Goal: Use online tool/utility: Utilize a website feature to perform a specific function

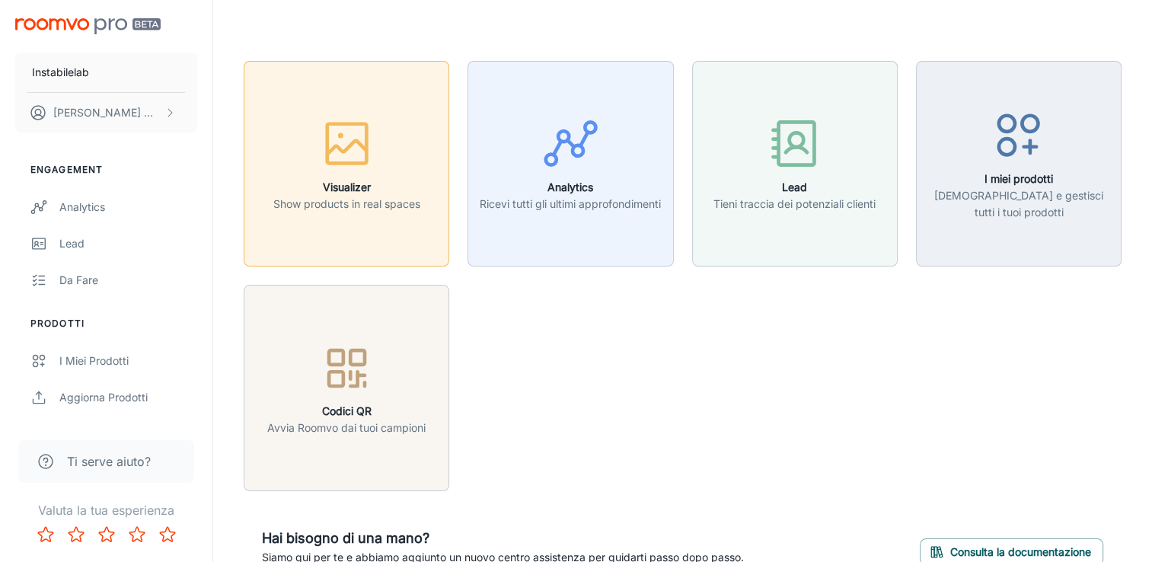
click at [370, 180] on h6 "Visualizer" at bounding box center [346, 187] width 147 height 17
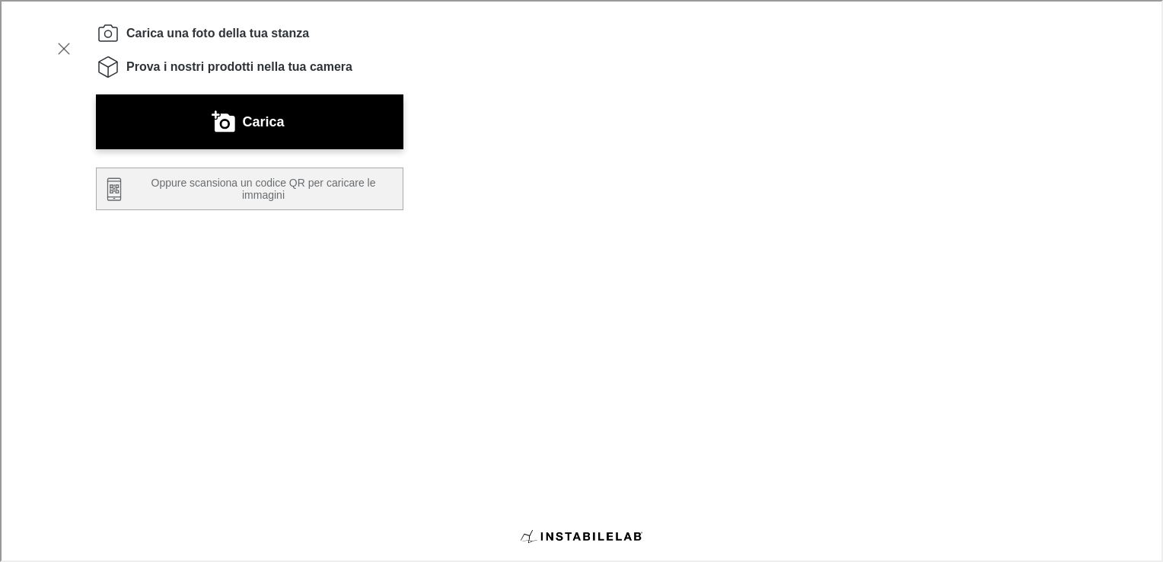
scroll to position [302, 0]
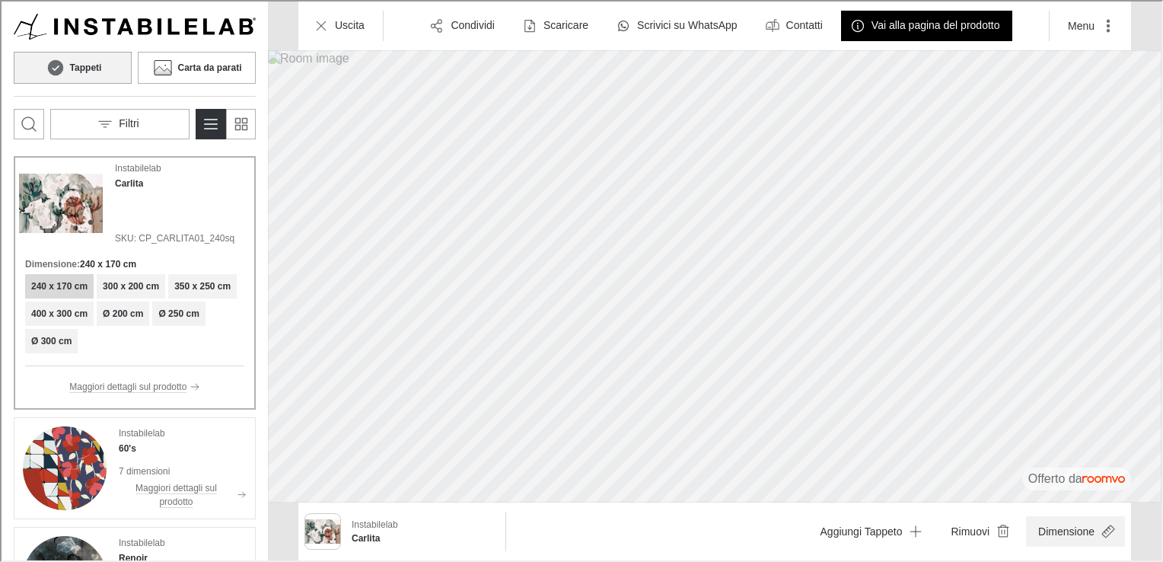
click at [1059, 528] on button "Dimensione" at bounding box center [1074, 530] width 99 height 30
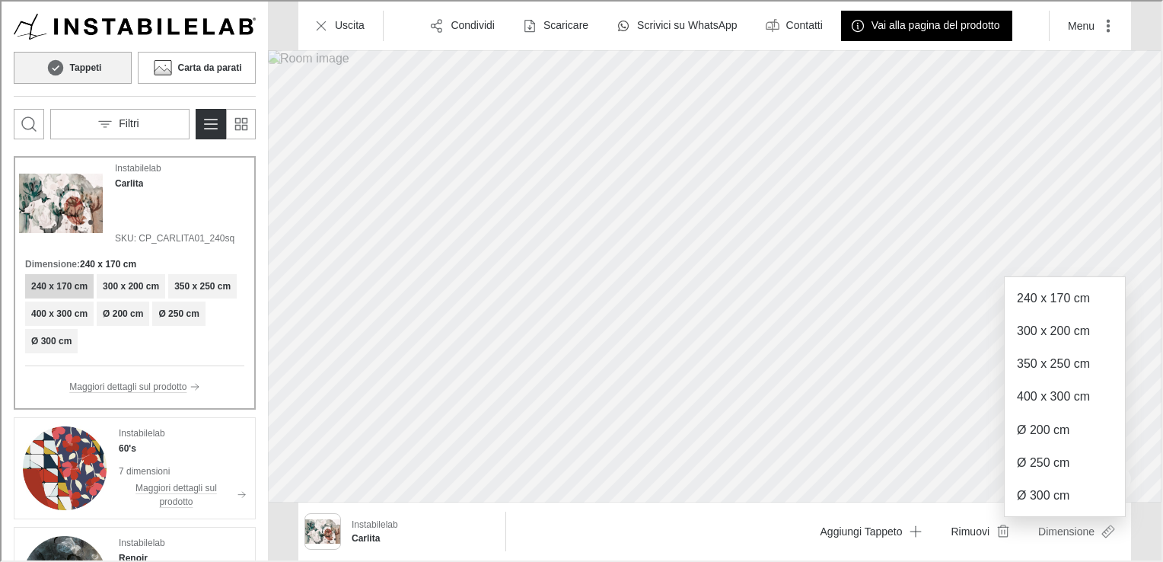
click at [1035, 490] on p "Ø 300 cm" at bounding box center [1042, 494] width 53 height 17
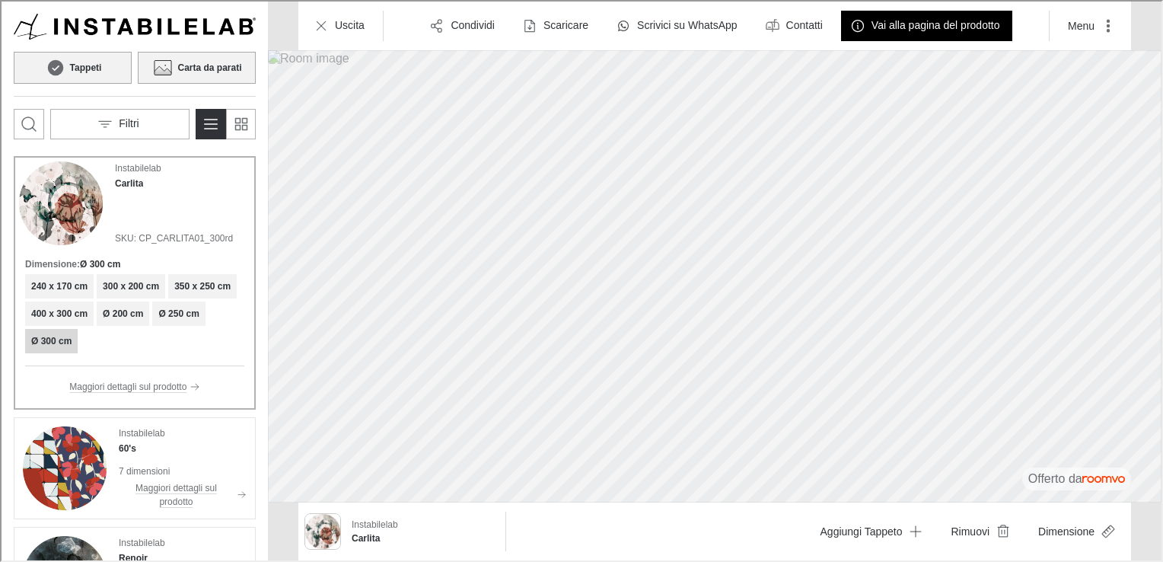
click at [202, 56] on button "Carta da parati" at bounding box center [195, 66] width 118 height 32
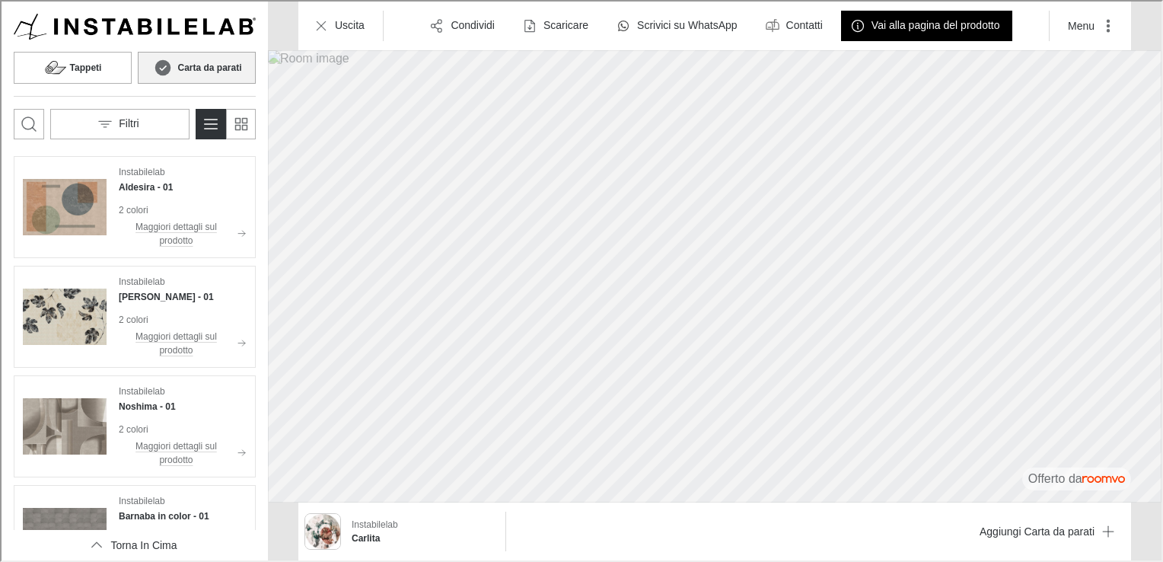
scroll to position [152, 0]
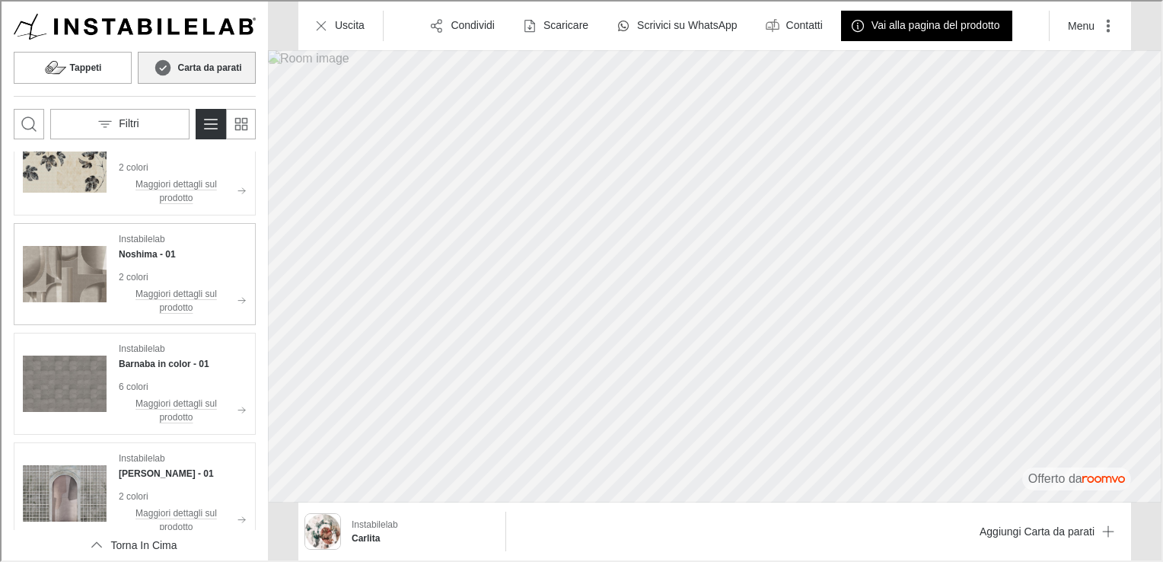
click at [165, 266] on div "Instabilelab Noshima - 01 2 colori Maggiori dettagli sul prodotto" at bounding box center [181, 273] width 128 height 84
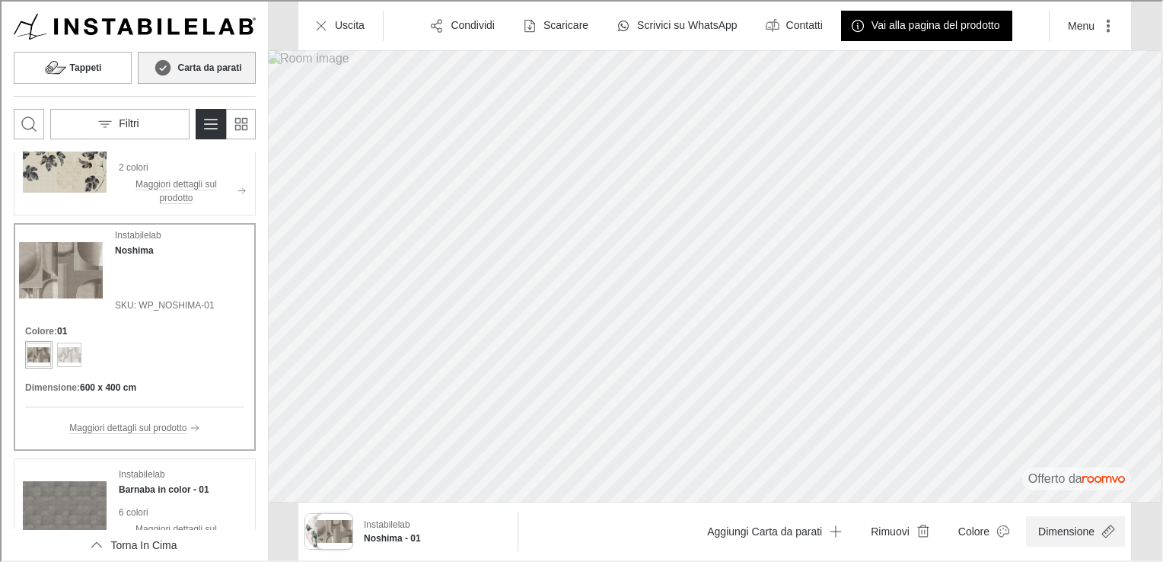
click at [1057, 541] on button "Dimensione" at bounding box center [1074, 530] width 99 height 30
type input "0.9"
drag, startPoint x: 1136, startPoint y: 496, endPoint x: 1097, endPoint y: 491, distance: 39.1
click at [1097, 491] on span at bounding box center [1102, 493] width 15 height 15
drag, startPoint x: 259, startPoint y: 209, endPoint x: 260, endPoint y: 230, distance: 21.3
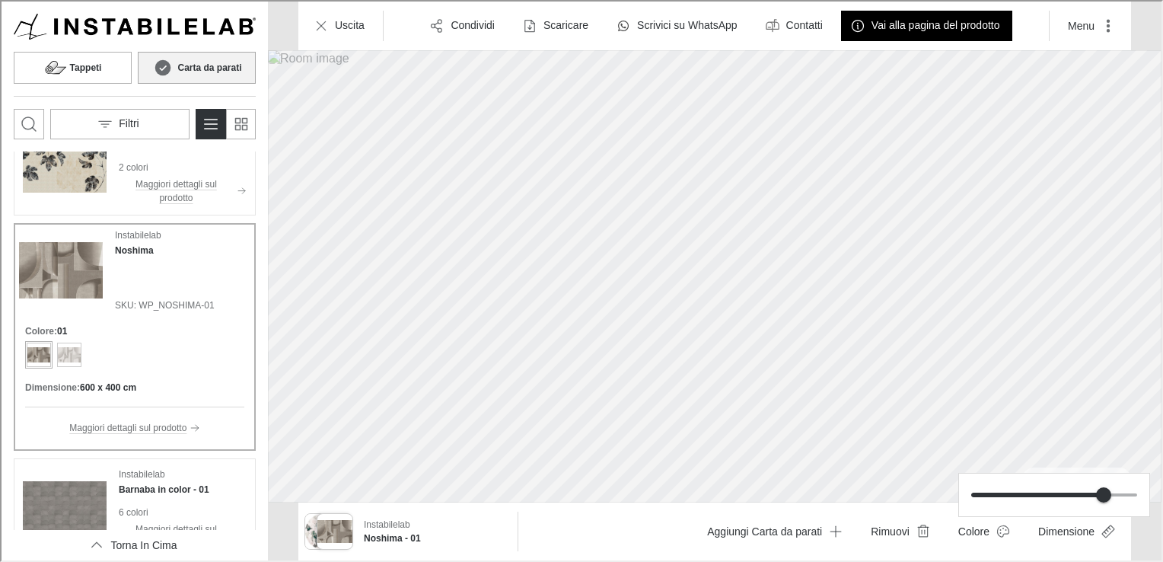
click at [260, 230] on div at bounding box center [580, 279] width 1160 height 559
click at [162, 486] on h4 "Barnaba in color - 01" at bounding box center [162, 488] width 91 height 14
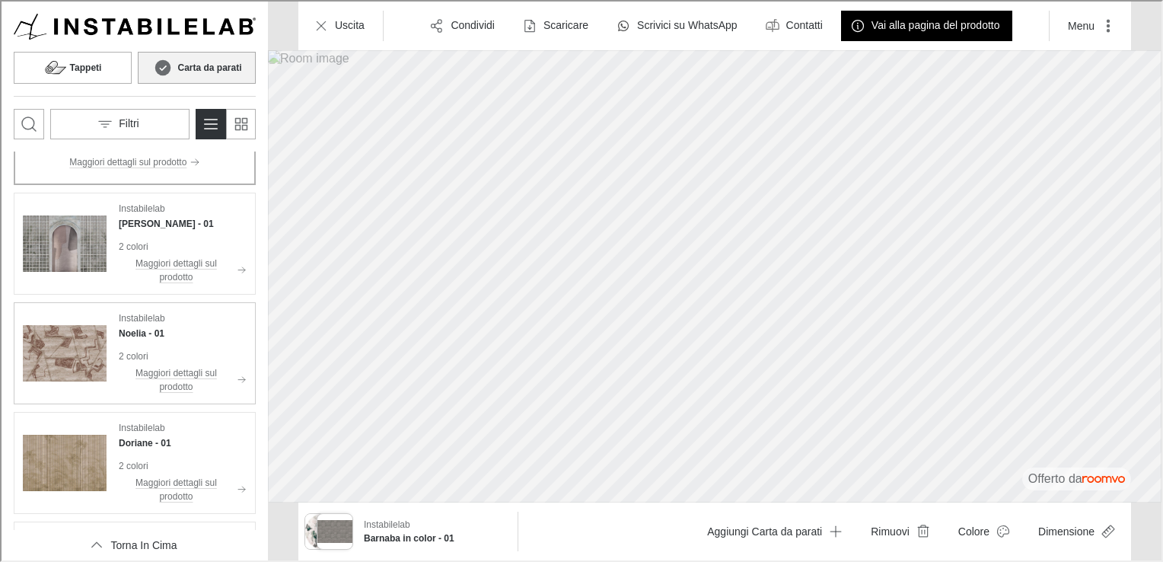
scroll to position [533, 0]
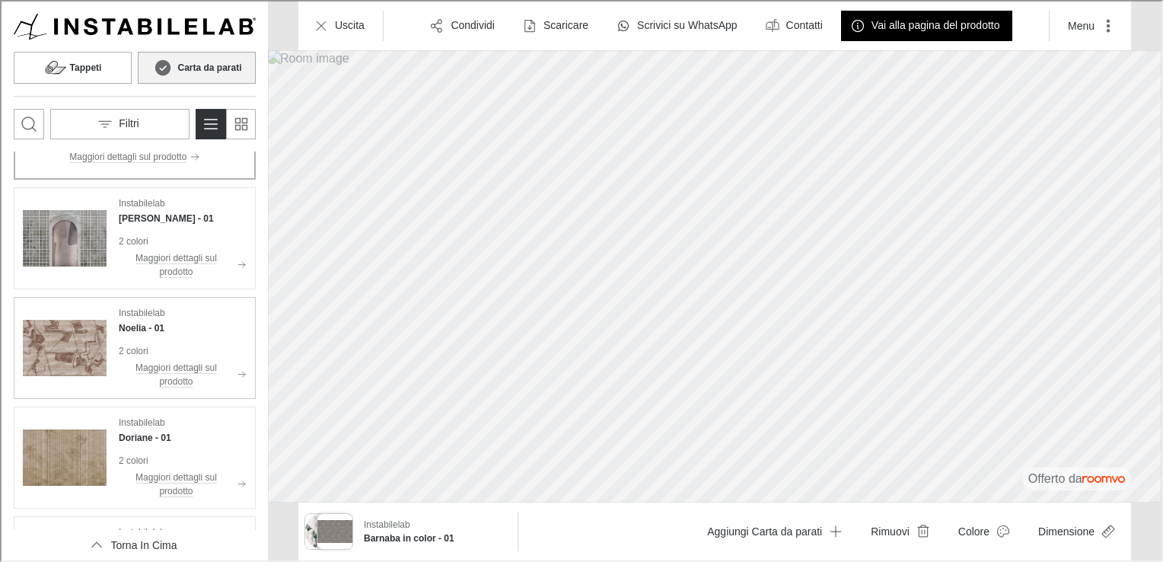
click at [200, 333] on div "Instabilelab Noelia - 01 2 colori Maggiori dettagli sul prodotto" at bounding box center [181, 347] width 128 height 84
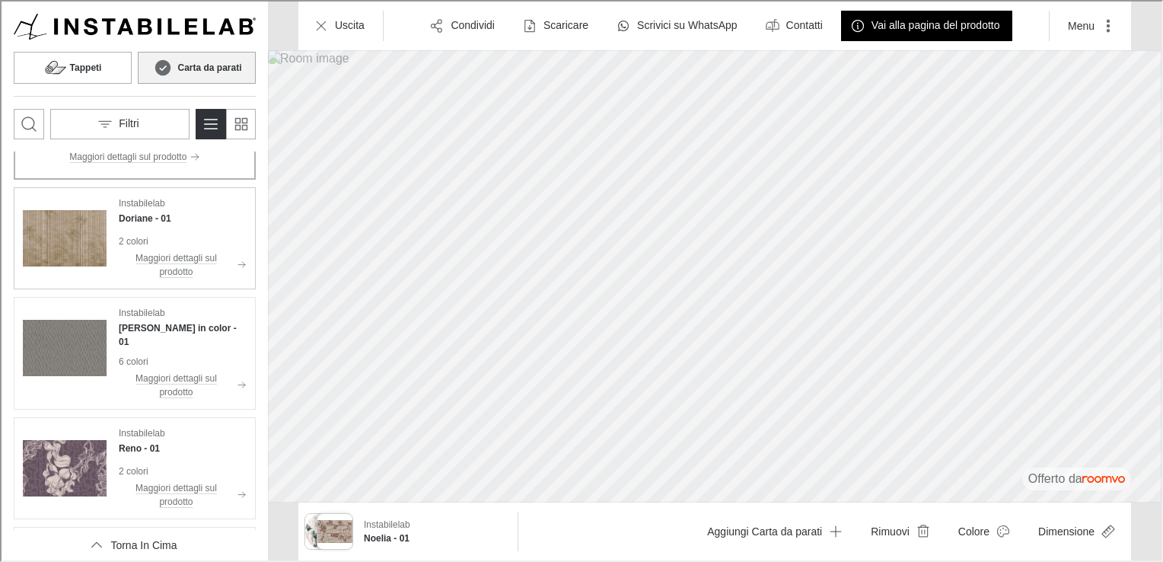
scroll to position [761, 0]
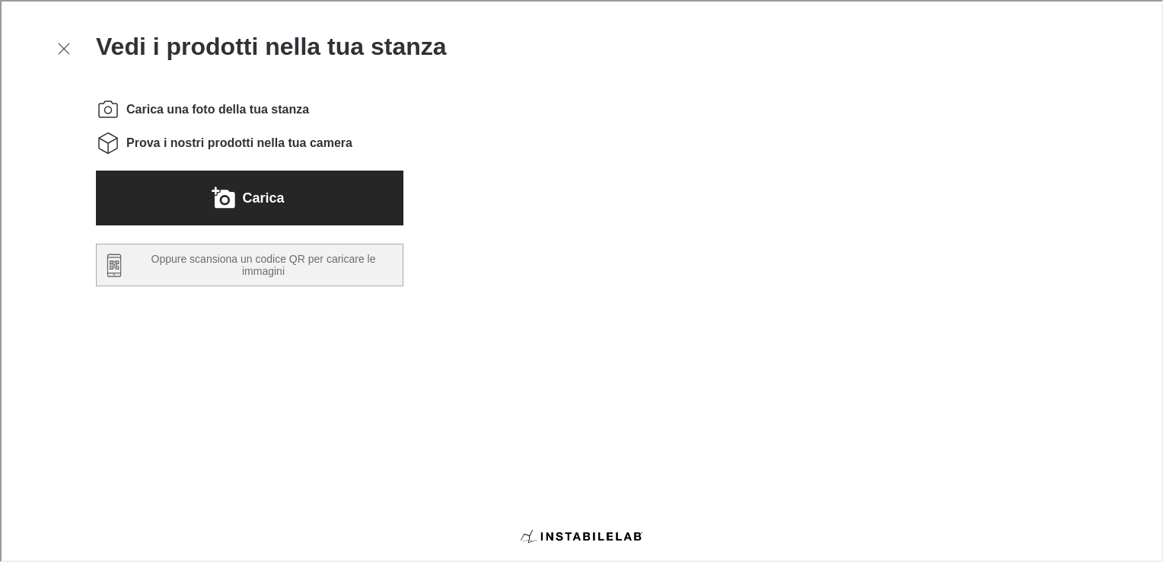
click at [268, 196] on label "Carica" at bounding box center [262, 196] width 42 height 24
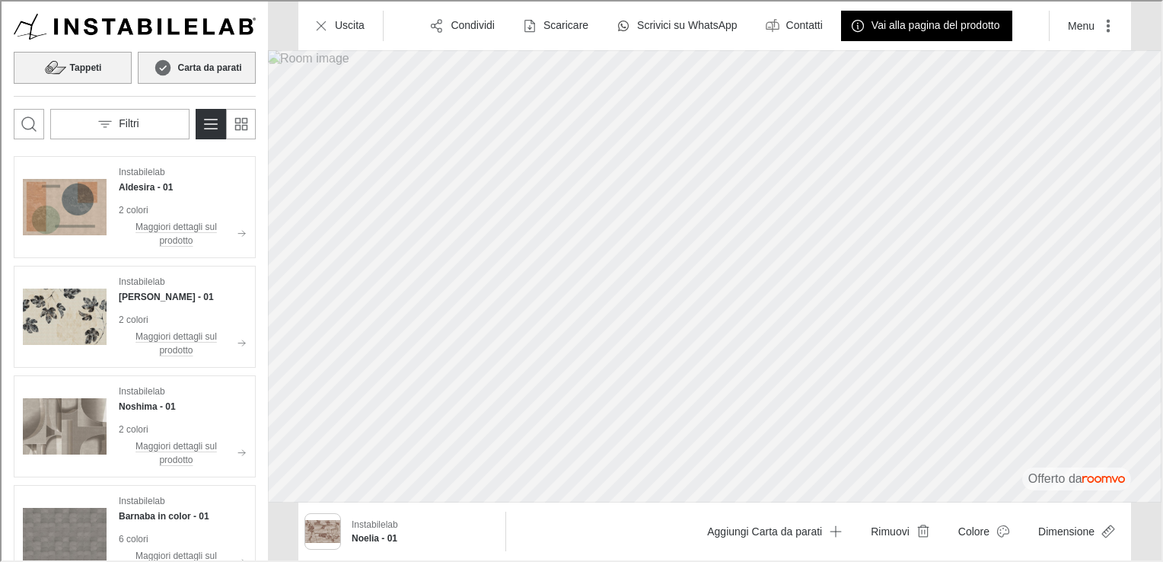
click at [95, 61] on h6 "Tappeti" at bounding box center [85, 66] width 32 height 14
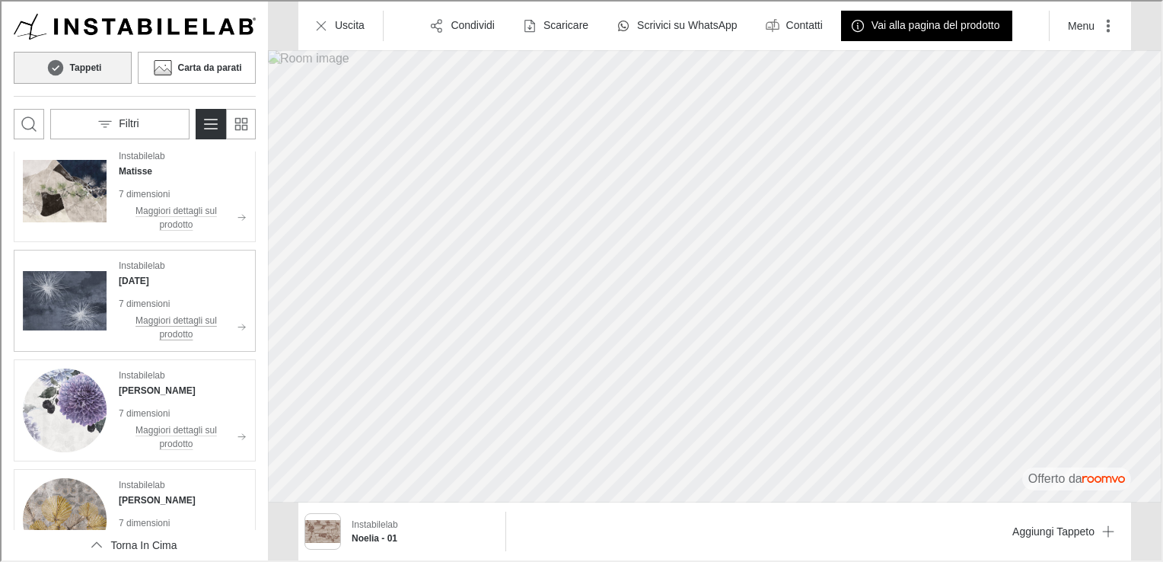
scroll to position [381, 0]
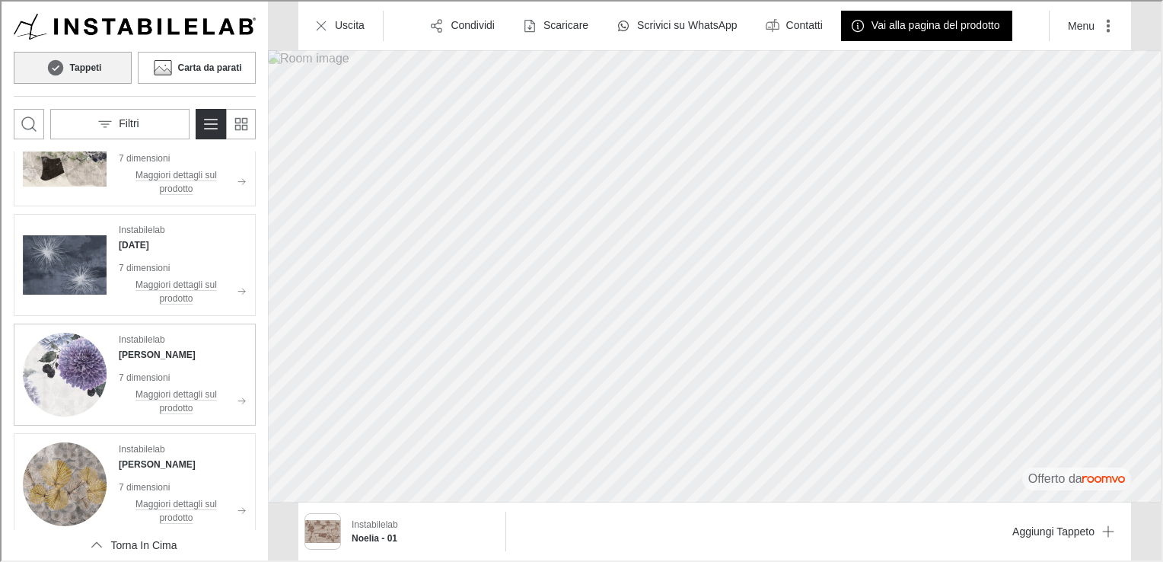
click at [67, 368] on img "See Colette in the room" at bounding box center [63, 373] width 84 height 84
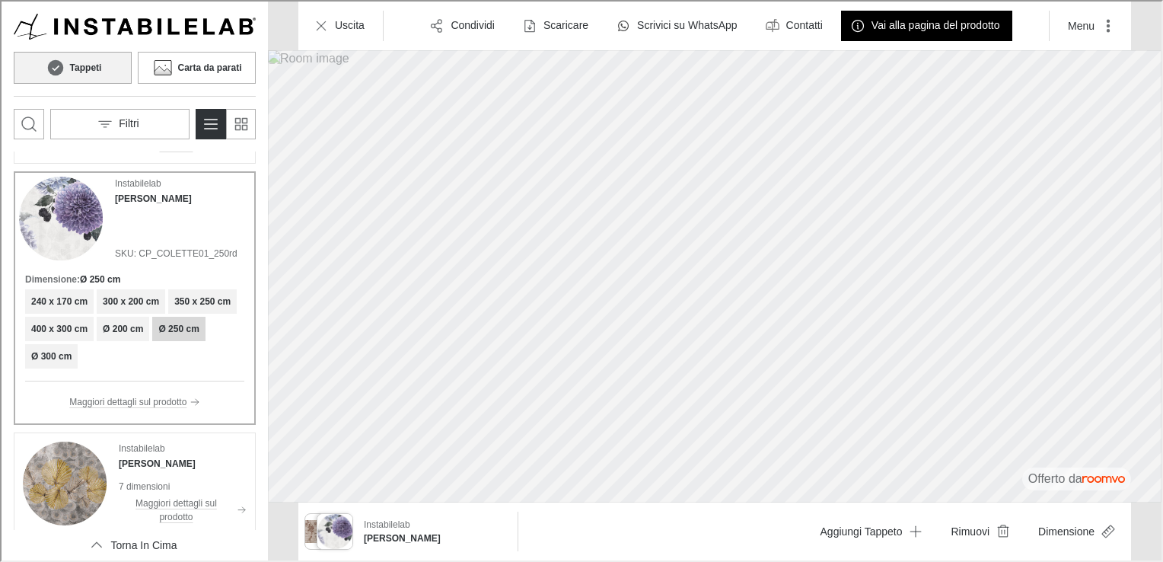
scroll to position [1033, 0]
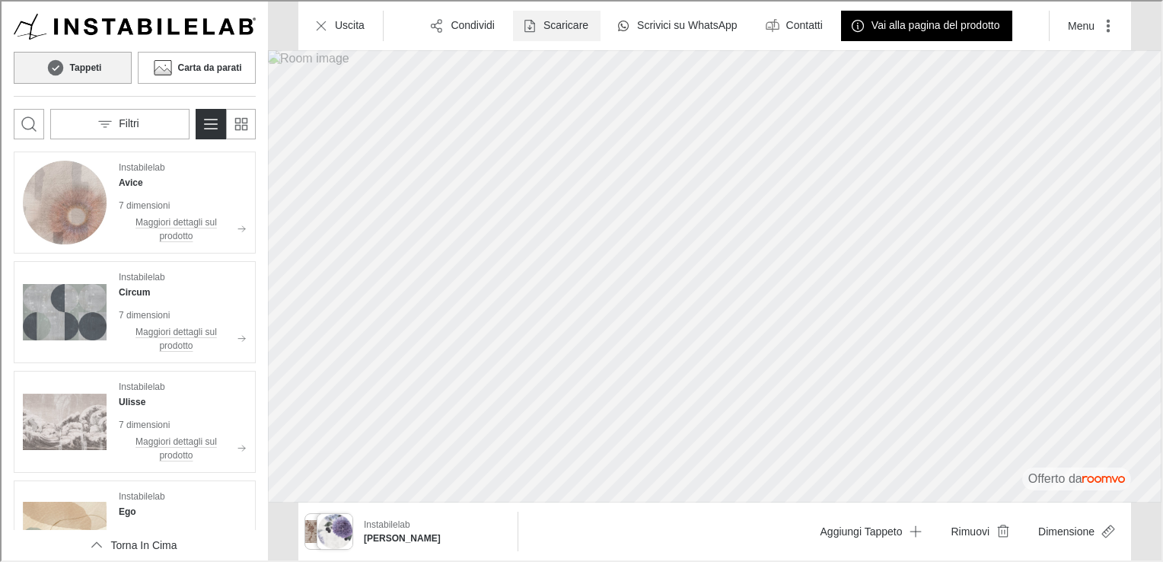
click at [539, 16] on button "Scaricare" at bounding box center [556, 24] width 88 height 30
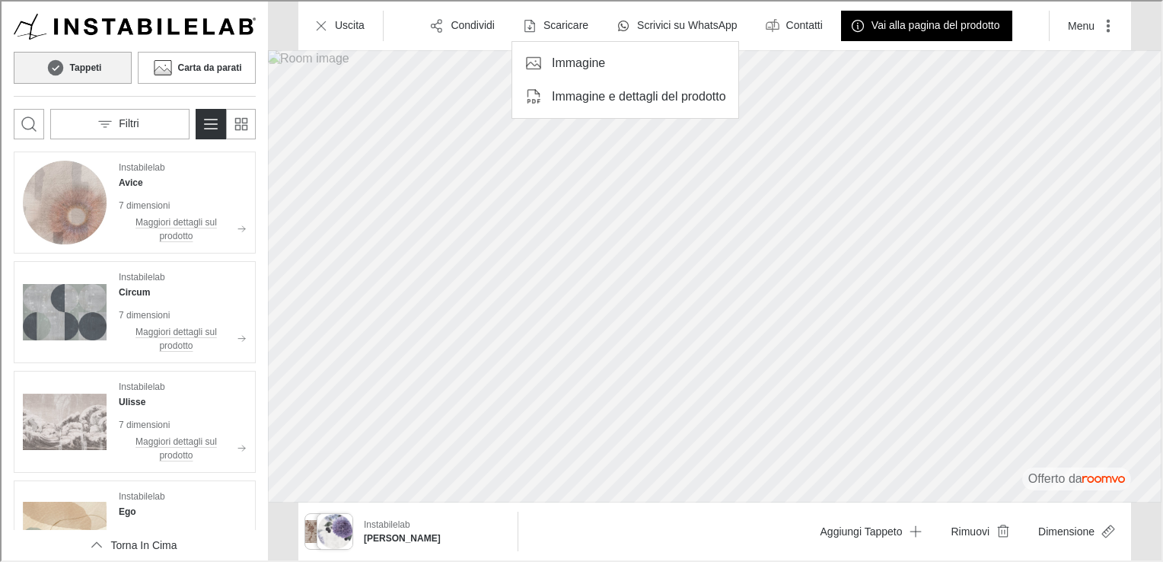
click at [577, 94] on p "Immagine e dettagli del prodotto" at bounding box center [637, 95] width 174 height 17
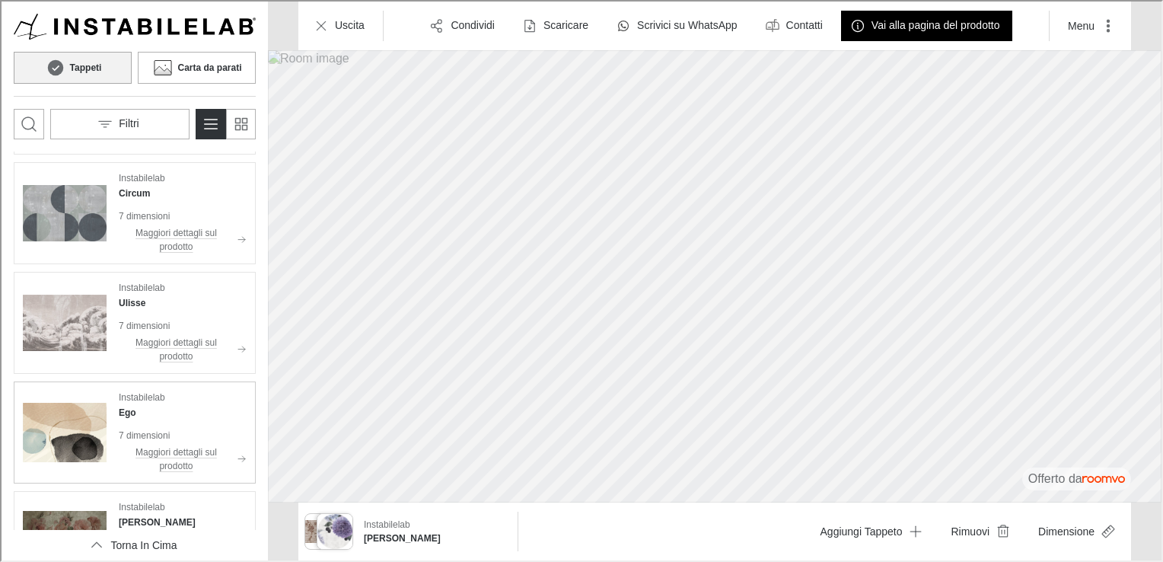
scroll to position [1185, 0]
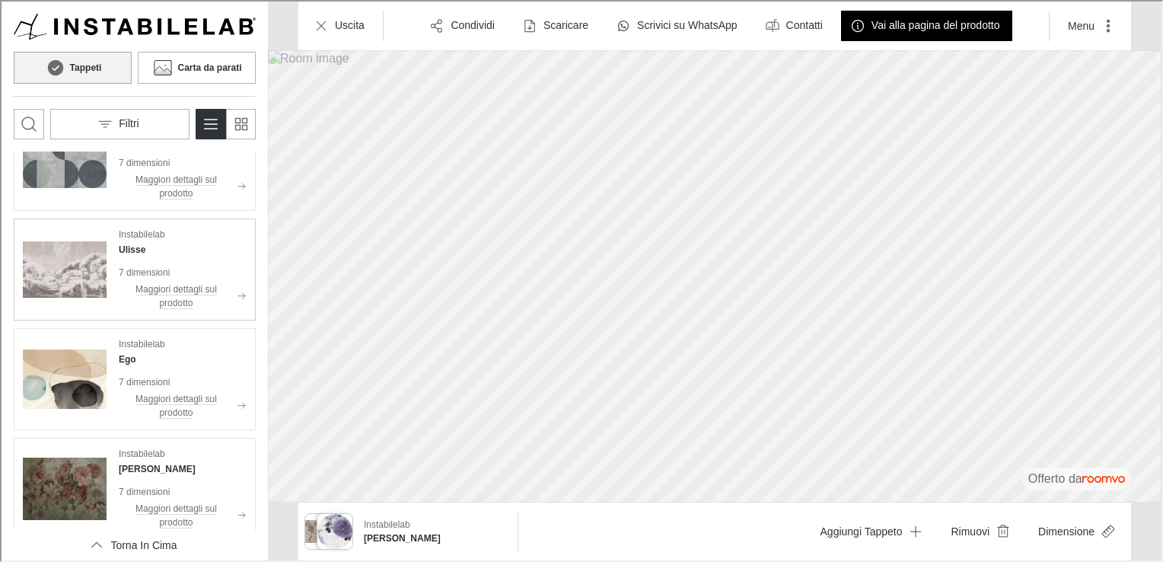
click at [69, 262] on img "See Ulisse in the room" at bounding box center [63, 268] width 84 height 84
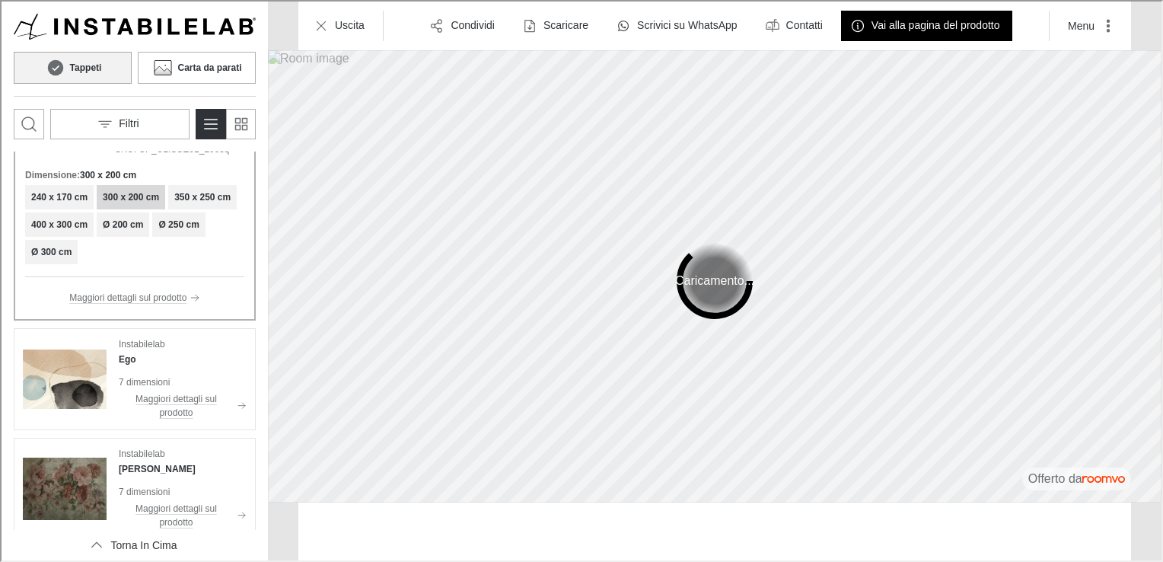
scroll to position [1035, 0]
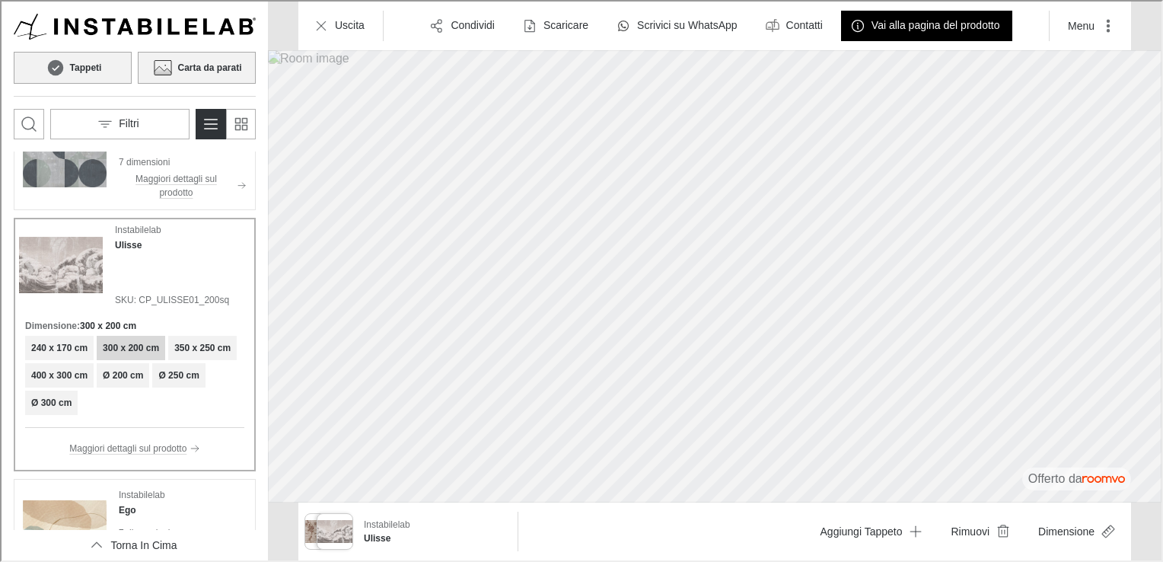
click at [182, 61] on h6 "Carta da parati" at bounding box center [208, 66] width 64 height 14
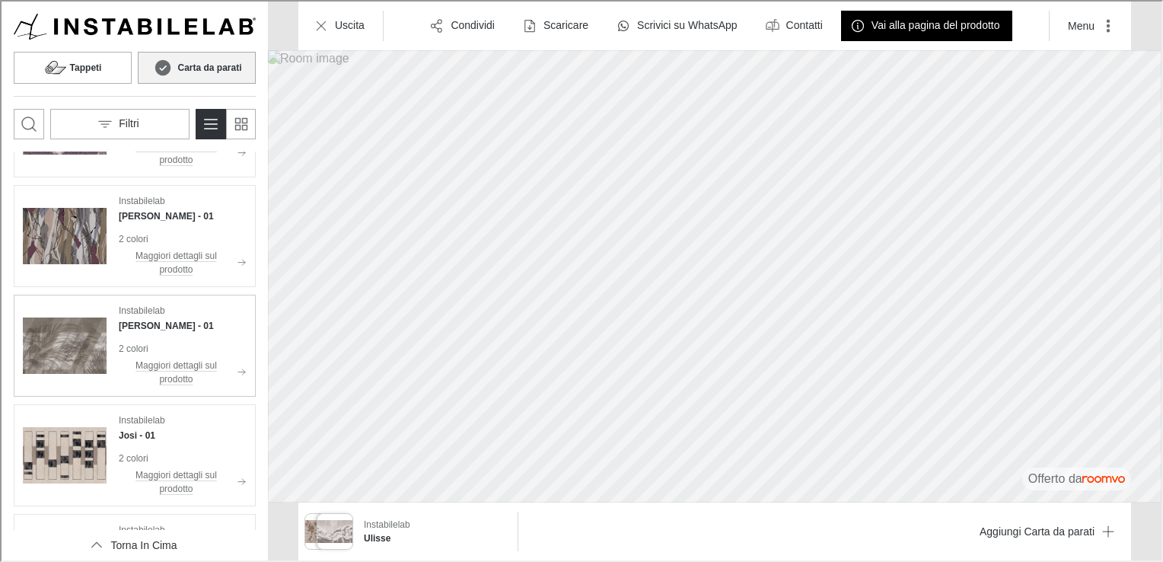
scroll to position [990, 0]
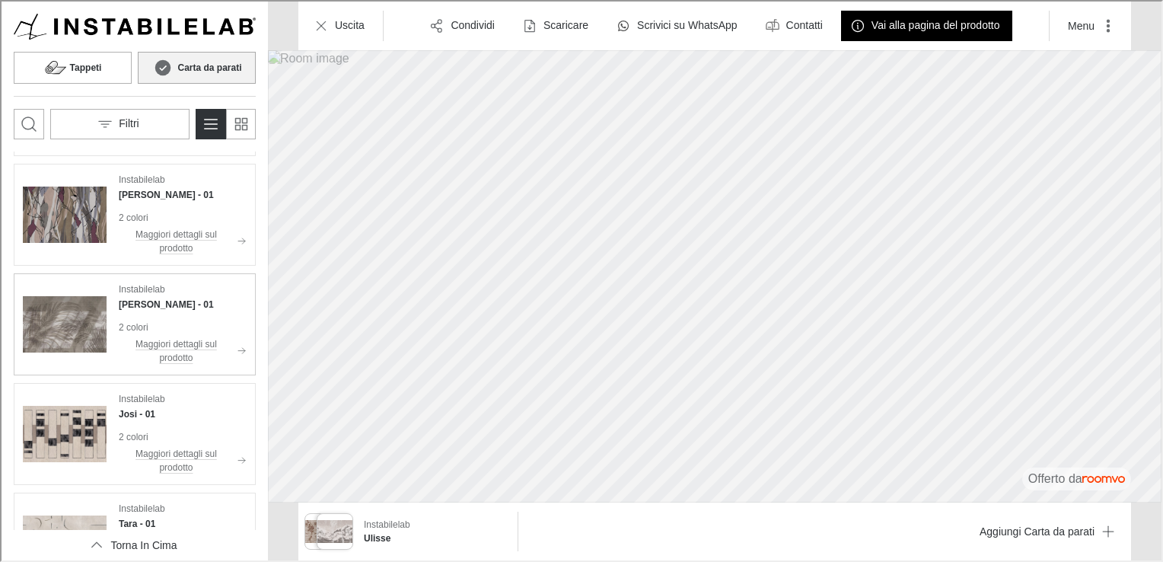
click at [93, 294] on img "See Leila in the room" at bounding box center [63, 323] width 84 height 84
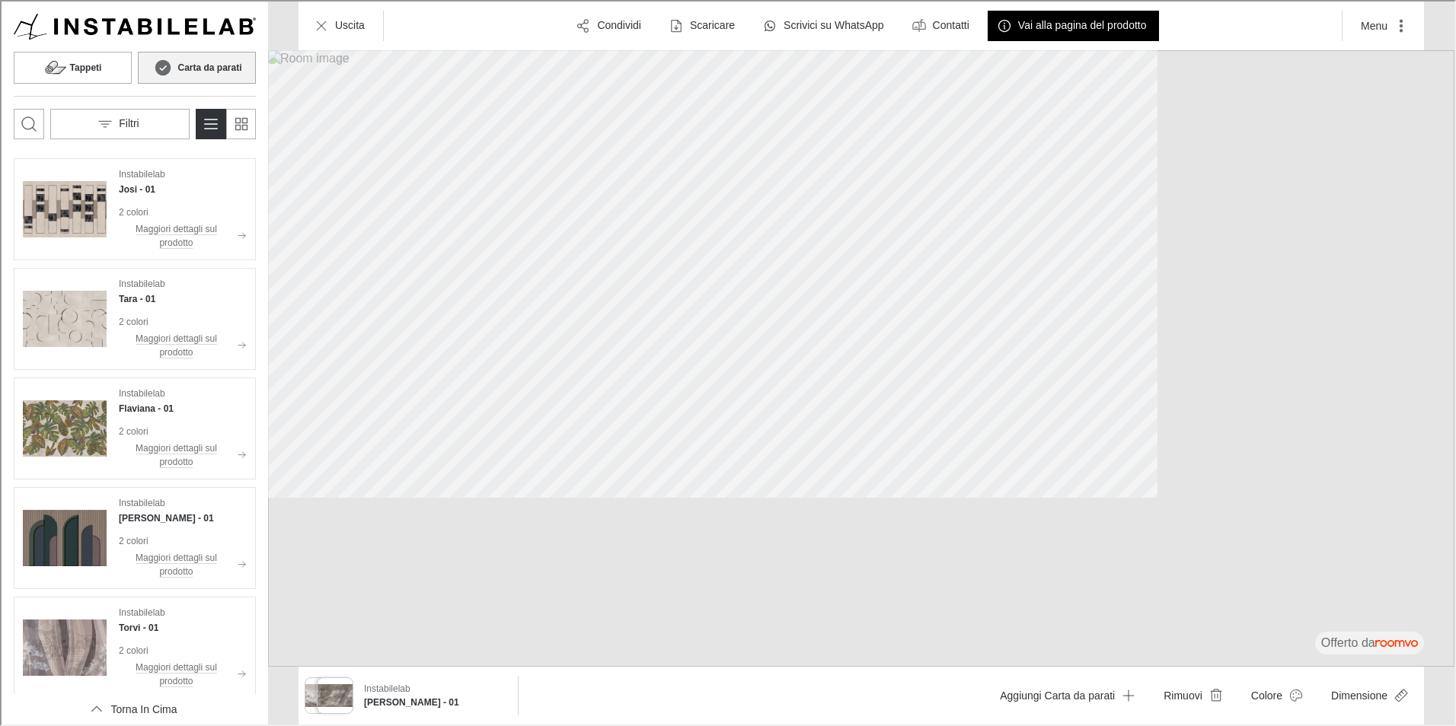
scroll to position [1340, 0]
